Goal: Navigation & Orientation: Find specific page/section

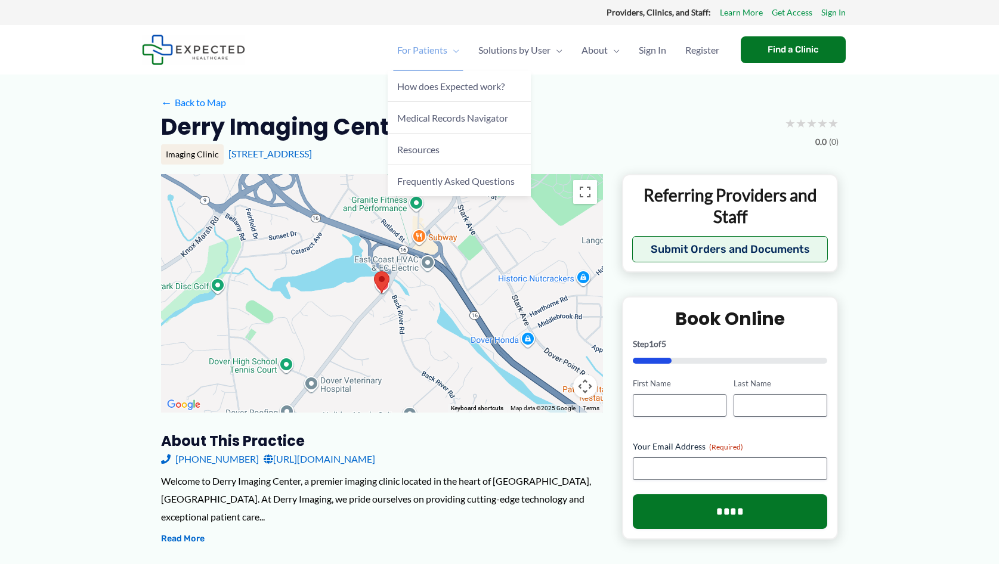
click at [422, 52] on span "For Patients" at bounding box center [422, 50] width 50 height 42
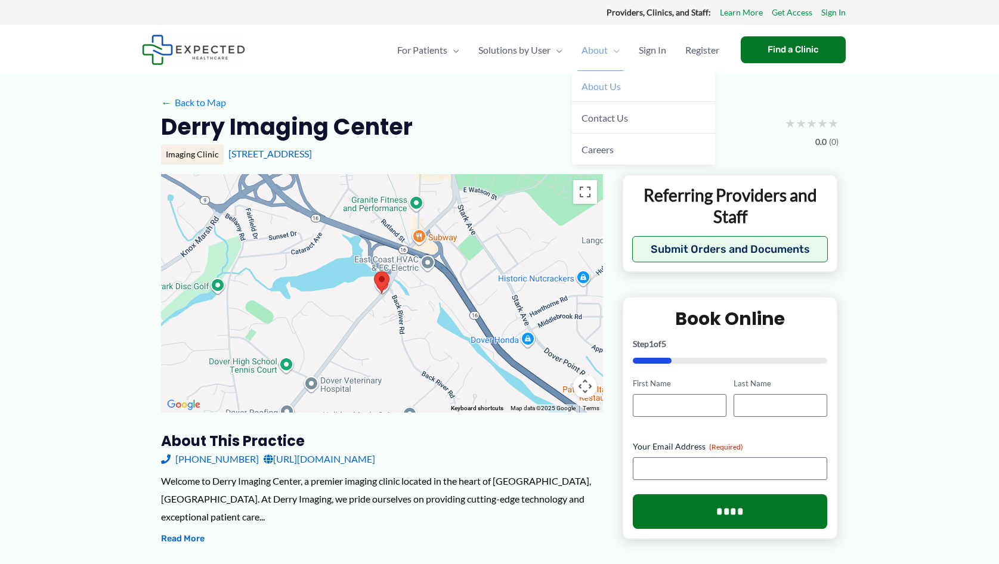
click at [590, 82] on span "About Us" at bounding box center [600, 85] width 39 height 11
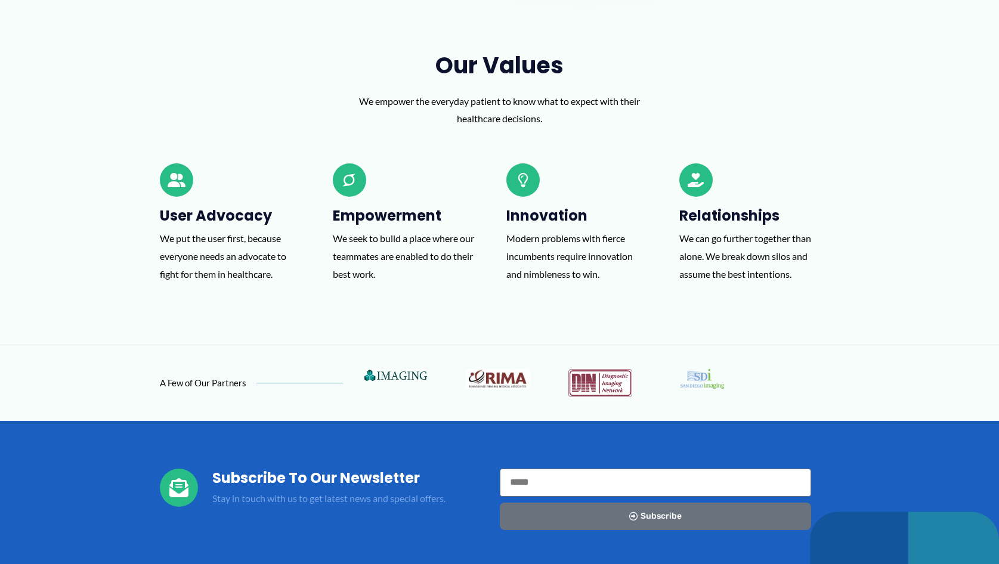
scroll to position [891, 0]
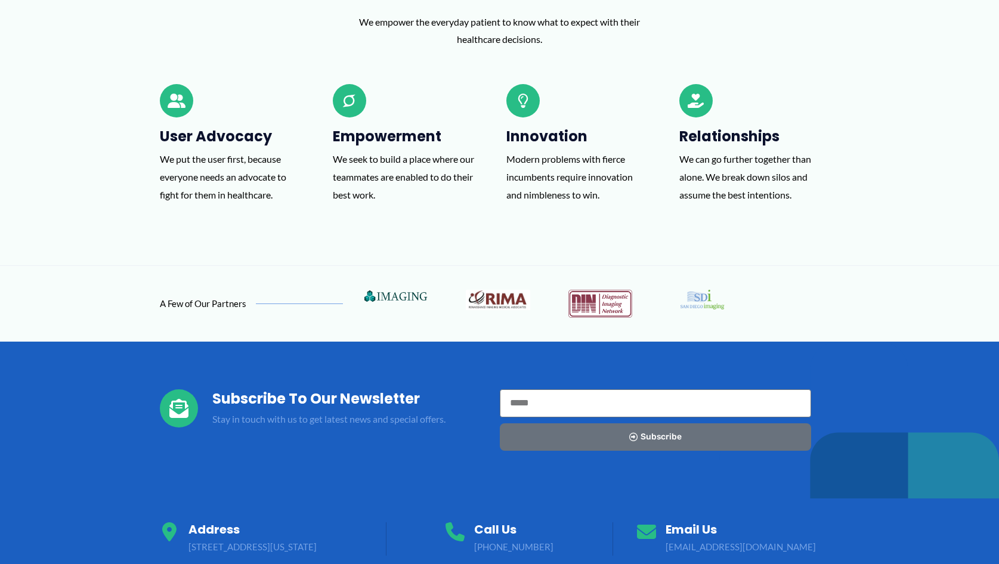
click at [397, 291] on img at bounding box center [396, 296] width 64 height 12
